Goal: Complete application form

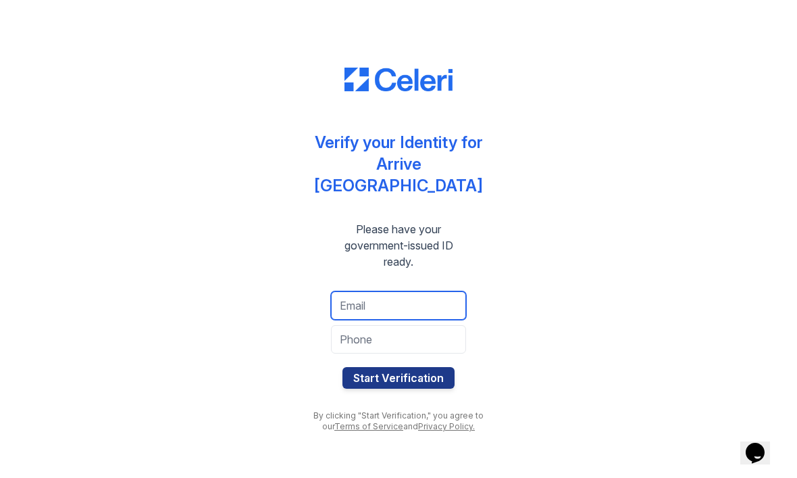
click at [427, 299] on input "email" at bounding box center [398, 305] width 135 height 28
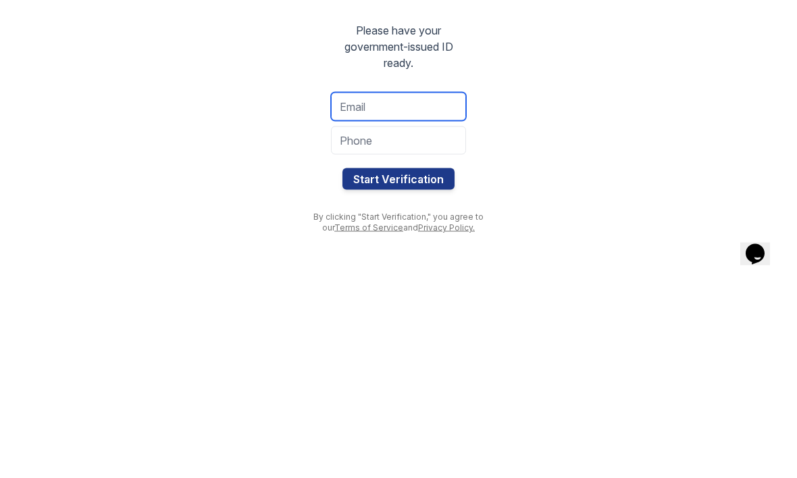
type input "fmhord0811@gmail.com"
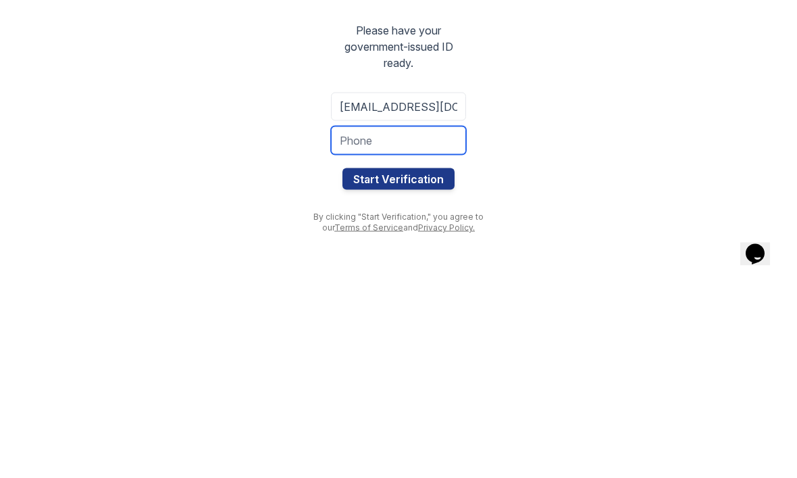
type input "4253813378"
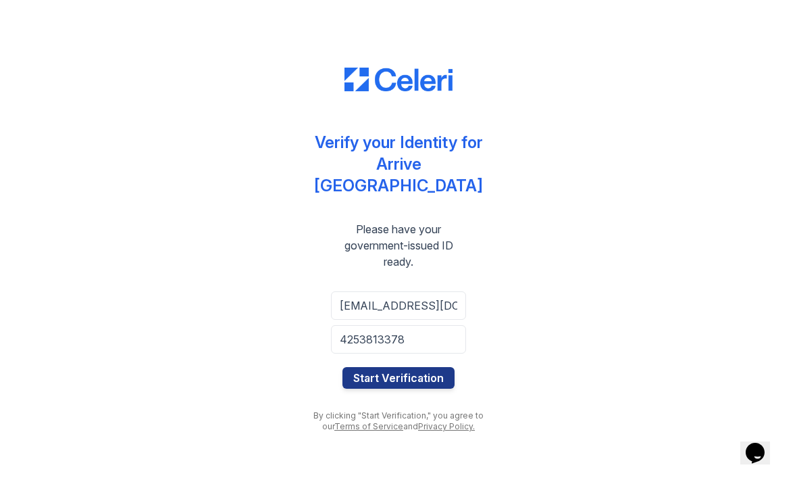
click at [409, 376] on button "Start Verification" at bounding box center [398, 378] width 112 height 22
